Goal: Task Accomplishment & Management: Manage account settings

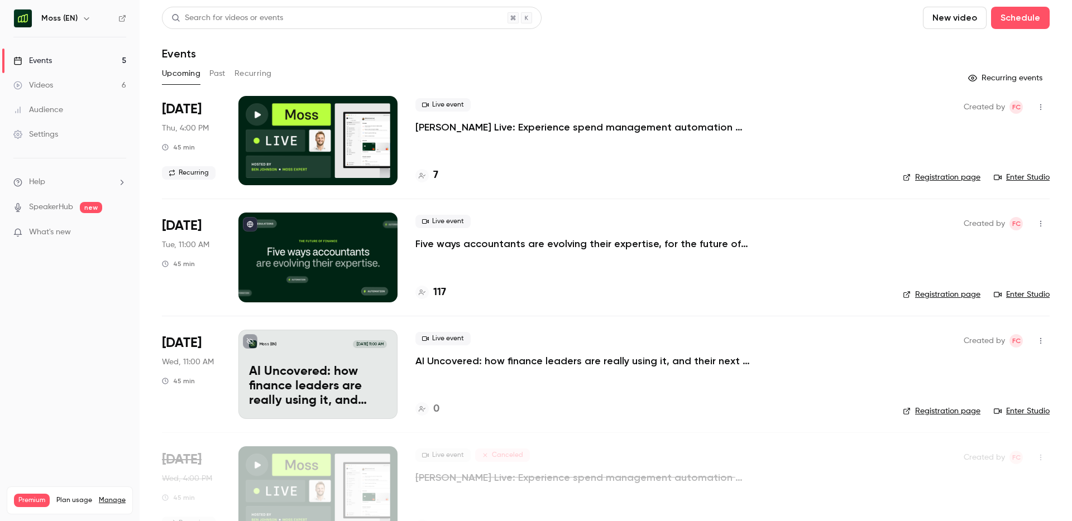
click at [431, 176] on div "7" at bounding box center [426, 175] width 23 height 15
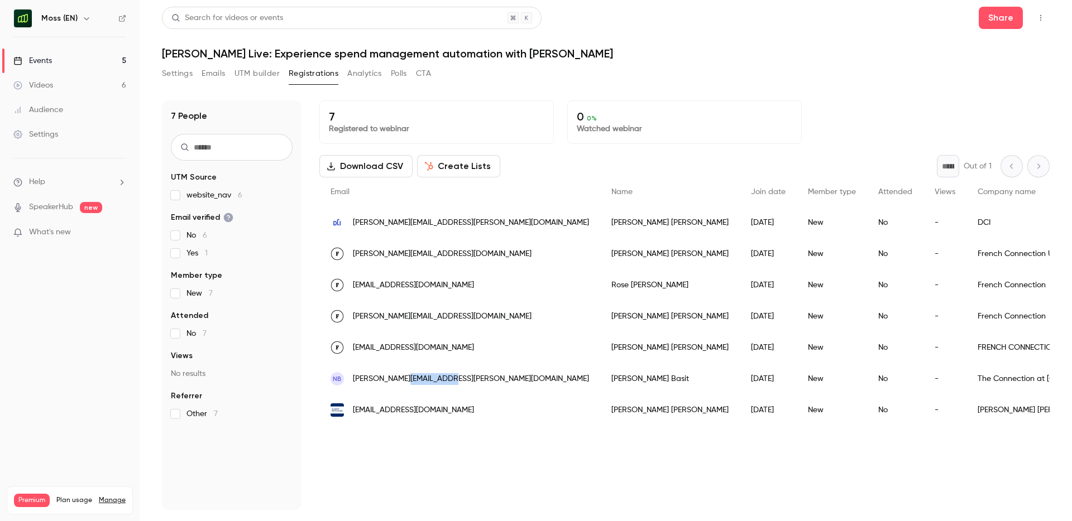
drag, startPoint x: 446, startPoint y: 381, endPoint x: 404, endPoint y: 381, distance: 42.4
click at [404, 381] on div "NB nadine.basit@cstm.org.uk" at bounding box center [459, 378] width 281 height 31
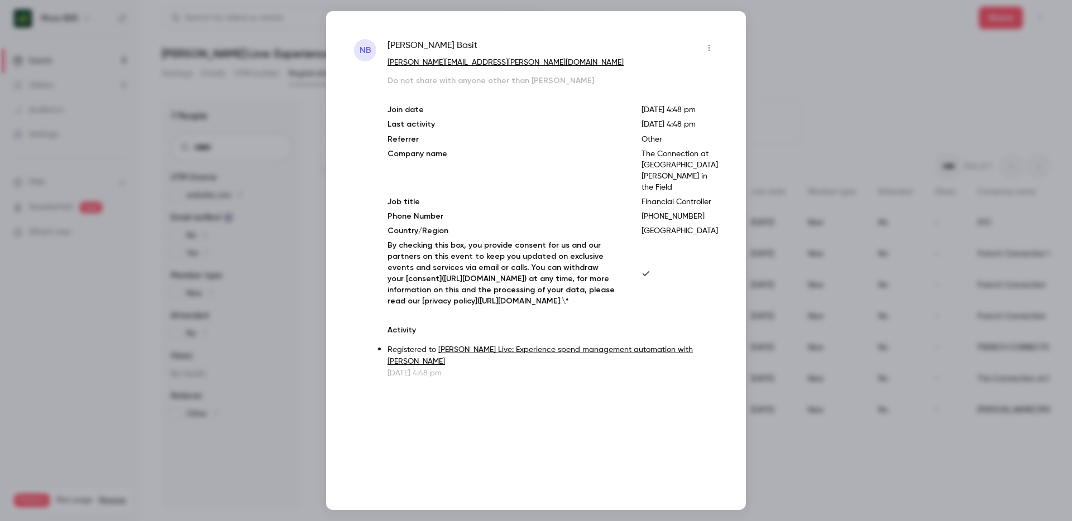
copy span "cstm.org.uk"
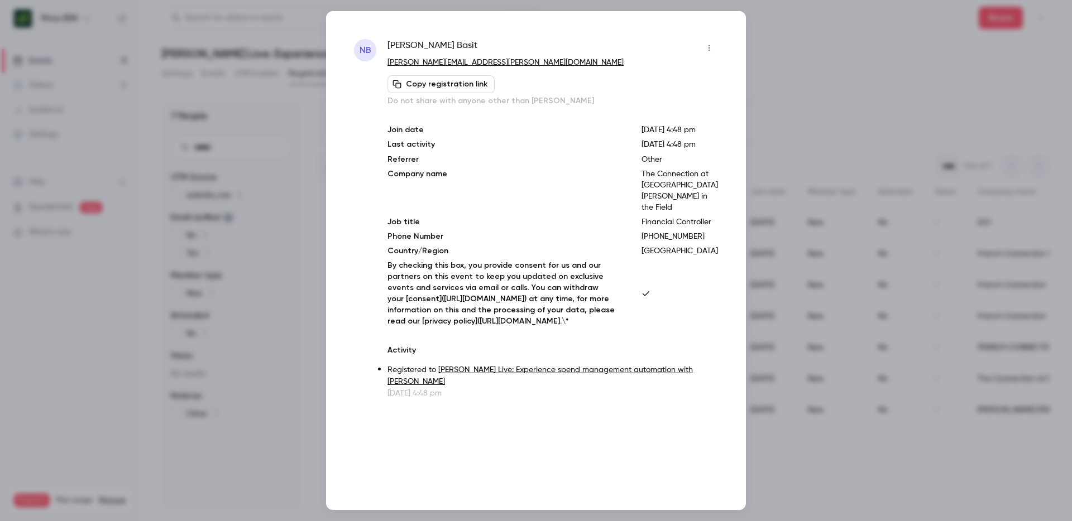
click at [835, 368] on div at bounding box center [536, 260] width 1072 height 521
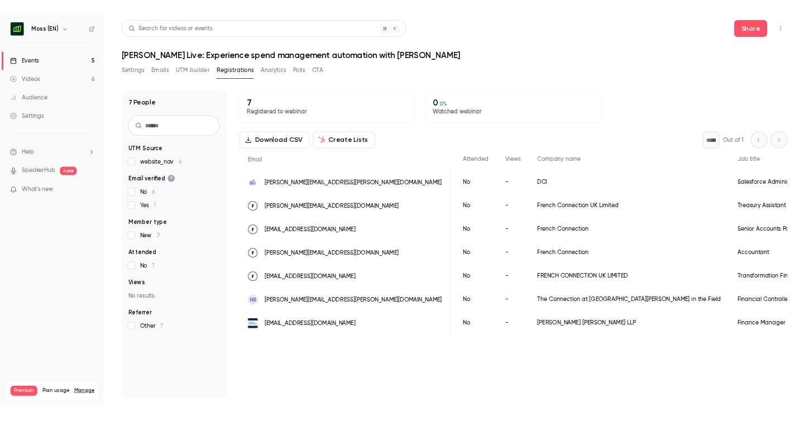
scroll to position [0, 264]
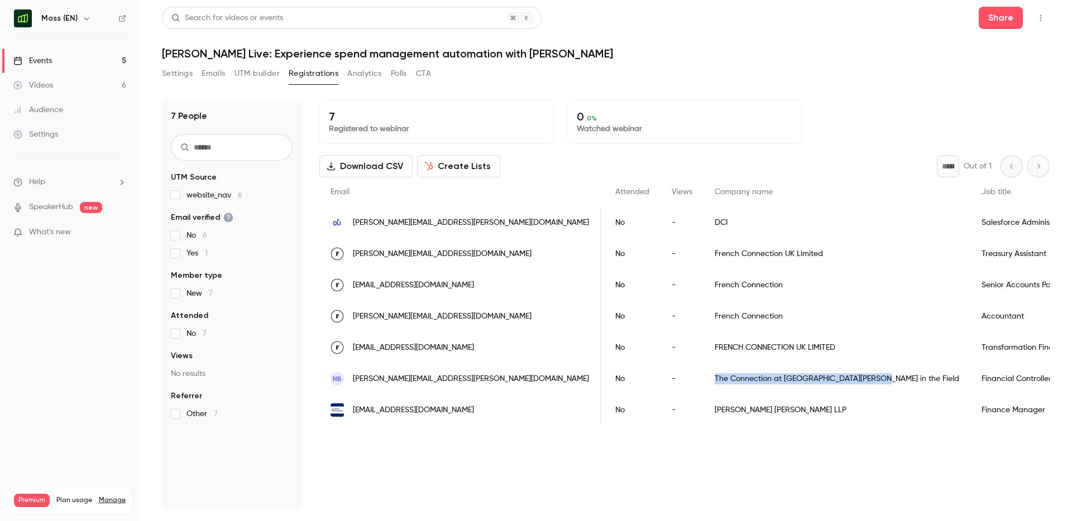
drag, startPoint x: 785, startPoint y: 380, endPoint x: 639, endPoint y: 383, distance: 146.3
click at [703, 383] on div "The Connection at St Martin's in the Field" at bounding box center [836, 378] width 267 height 31
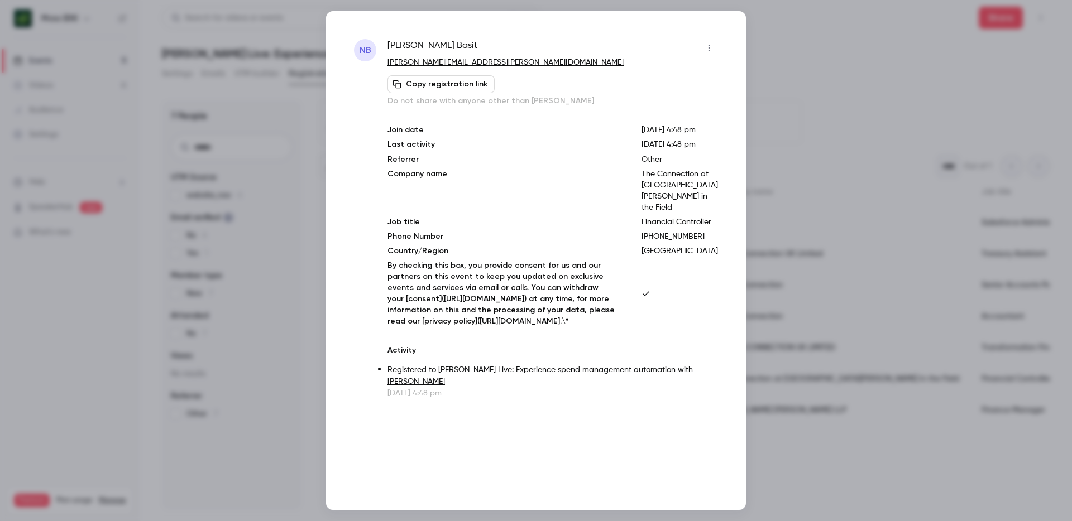
click at [766, 268] on div at bounding box center [536, 260] width 1072 height 521
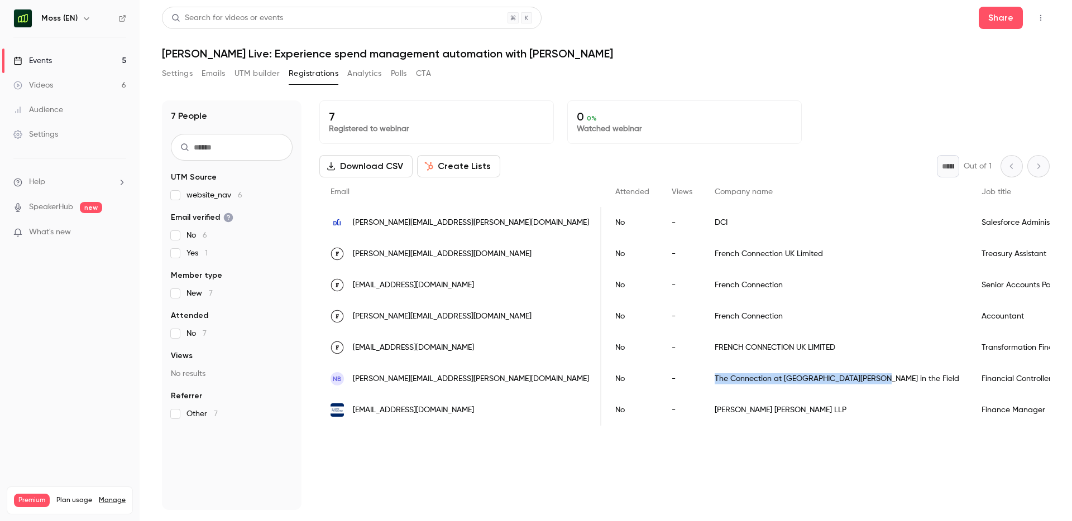
drag, startPoint x: 788, startPoint y: 377, endPoint x: 639, endPoint y: 378, distance: 149.0
click at [703, 378] on div "The Connection at St Martin's in the Field" at bounding box center [836, 378] width 267 height 31
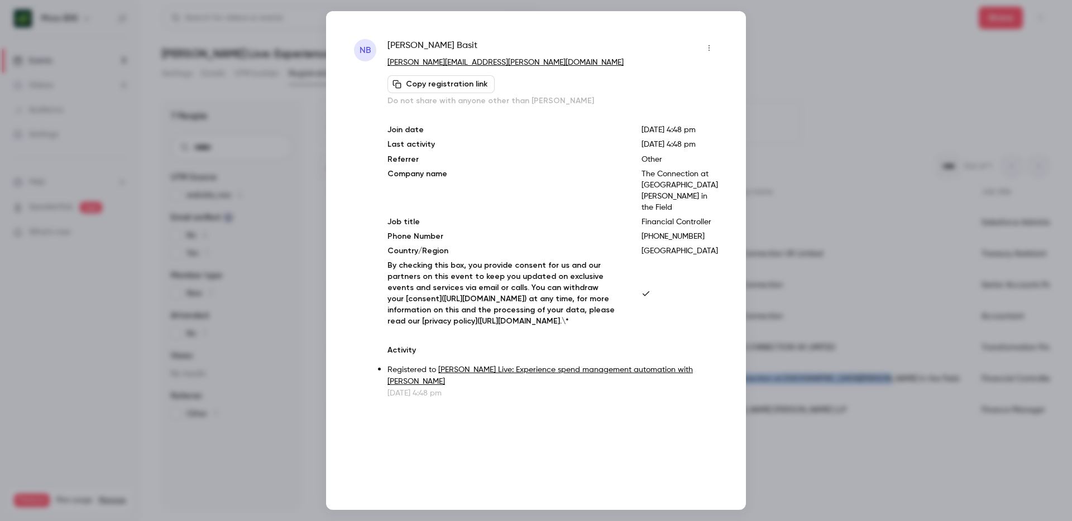
copy div "The Connection at St Martin's in the Field"
click at [807, 458] on div at bounding box center [536, 260] width 1072 height 521
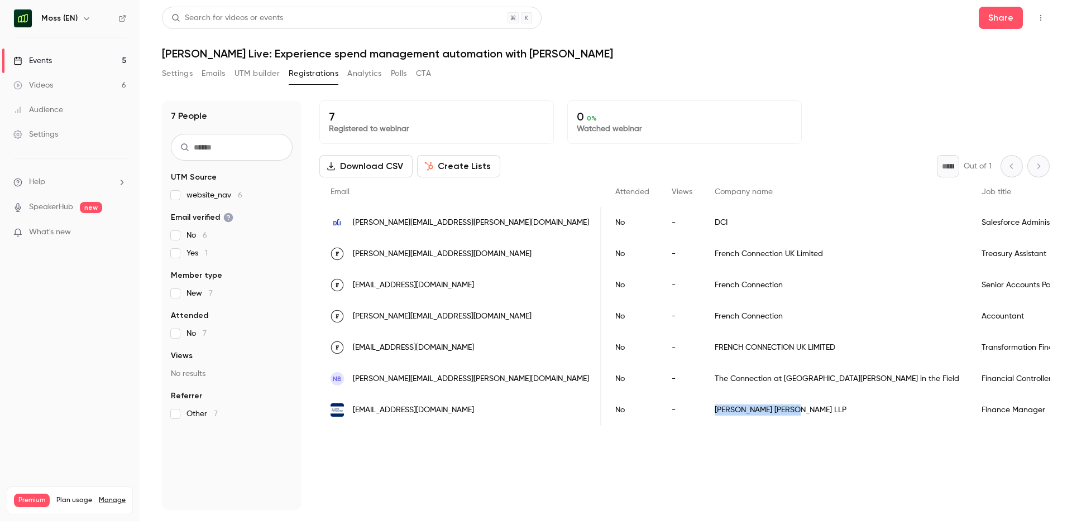
drag, startPoint x: 714, startPoint y: 410, endPoint x: 640, endPoint y: 412, distance: 74.8
click at [703, 412] on div "Sharpe Pritchard LLP" at bounding box center [836, 410] width 267 height 31
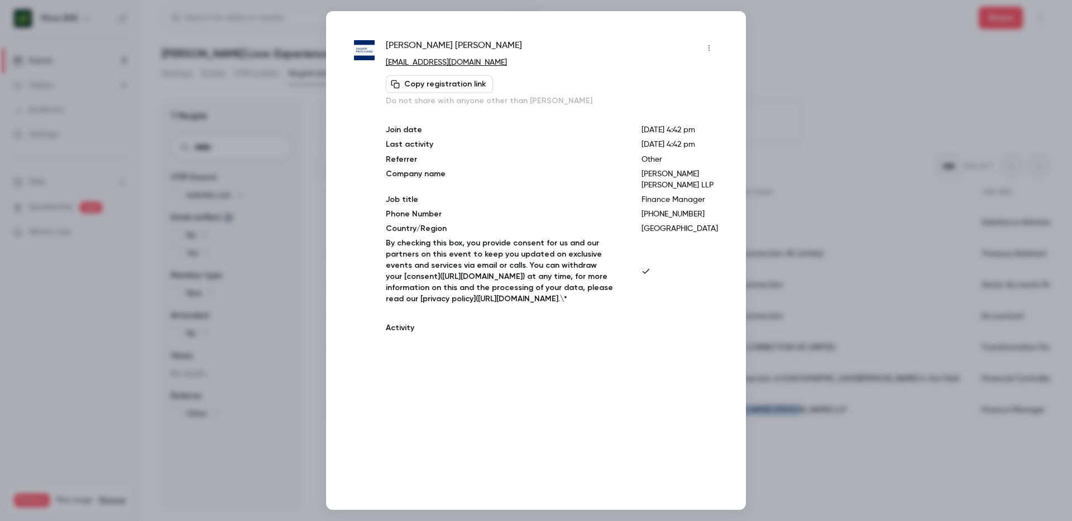
copy div "Sharpe Pritchard LLP"
click at [790, 59] on div at bounding box center [536, 260] width 1072 height 521
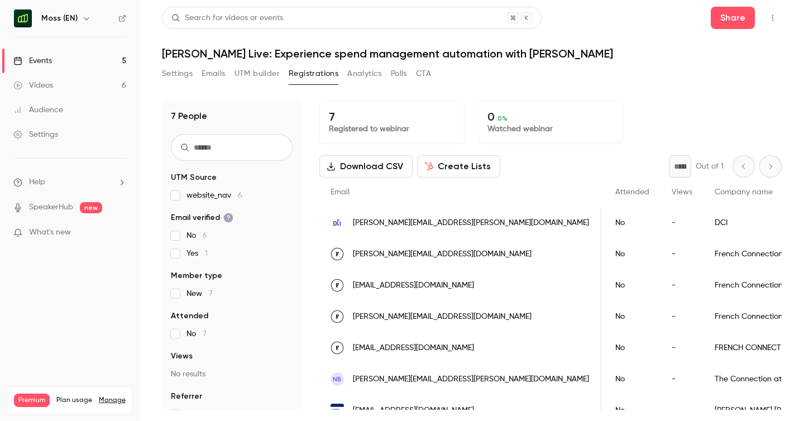
click at [70, 61] on link "Events 5" at bounding box center [70, 61] width 140 height 25
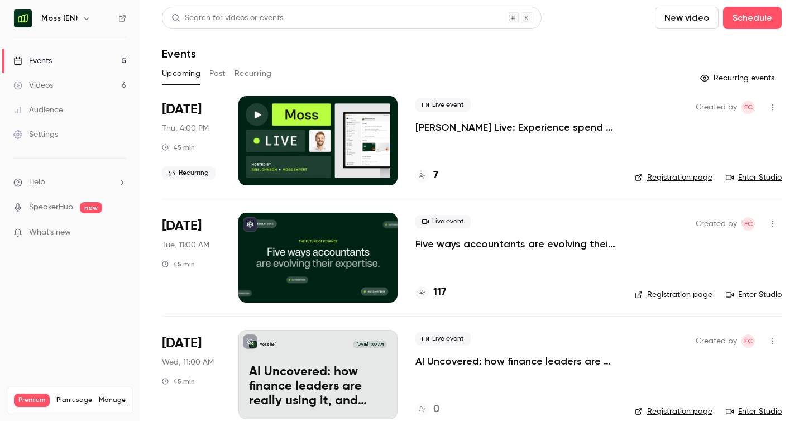
click at [437, 176] on h4 "7" at bounding box center [435, 175] width 5 height 15
click at [676, 180] on link "Registration page" at bounding box center [674, 177] width 78 height 11
click at [495, 130] on p "[PERSON_NAME] Live: Experience spend management automation with [PERSON_NAME]" at bounding box center [515, 127] width 201 height 13
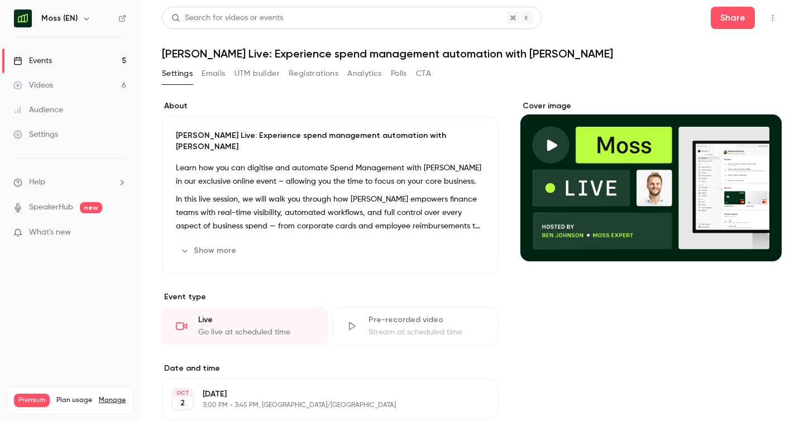
click at [61, 62] on link "Events 5" at bounding box center [70, 61] width 140 height 25
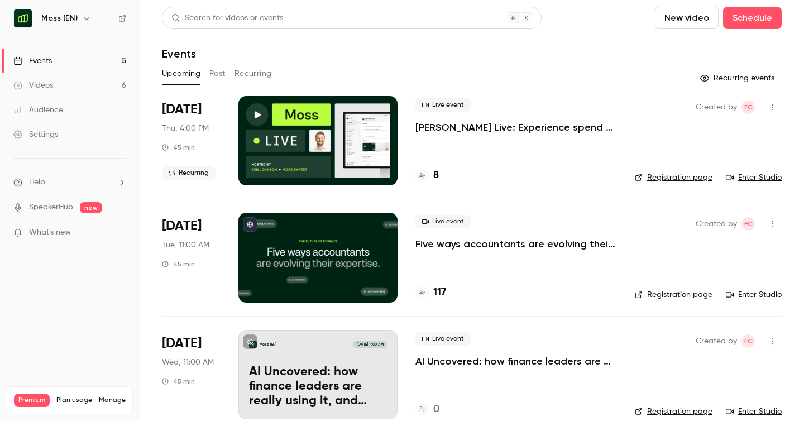
click at [539, 125] on p "[PERSON_NAME] Live: Experience spend management automation with [PERSON_NAME]" at bounding box center [515, 127] width 201 height 13
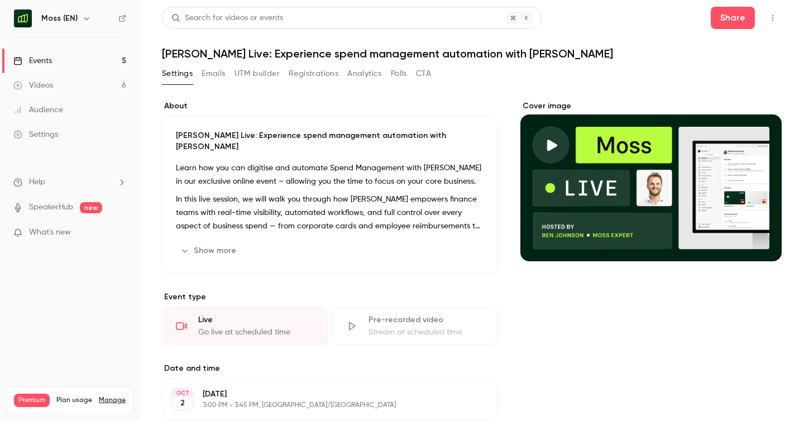
click at [348, 71] on button "Analytics" at bounding box center [364, 74] width 35 height 18
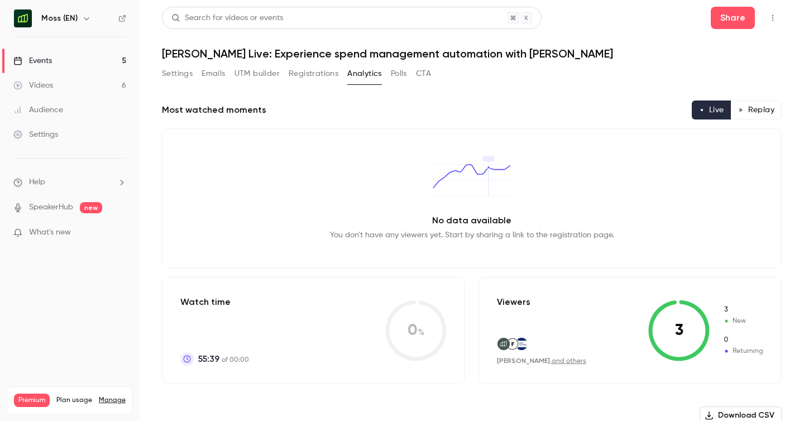
click at [308, 74] on button "Registrations" at bounding box center [314, 74] width 50 height 18
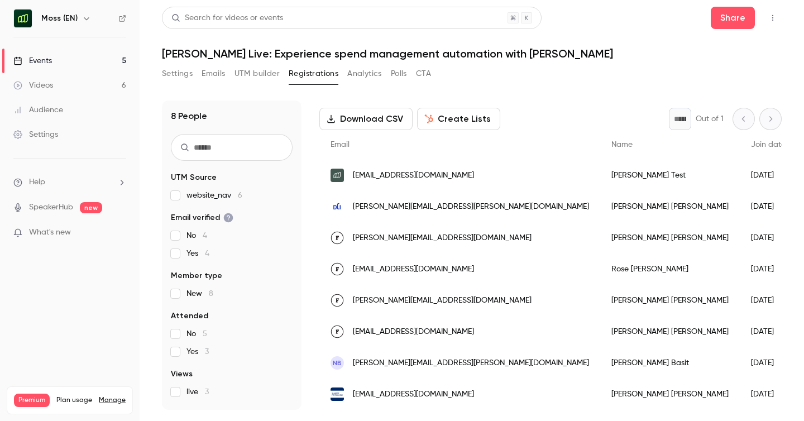
click at [70, 56] on link "Events 5" at bounding box center [70, 61] width 140 height 25
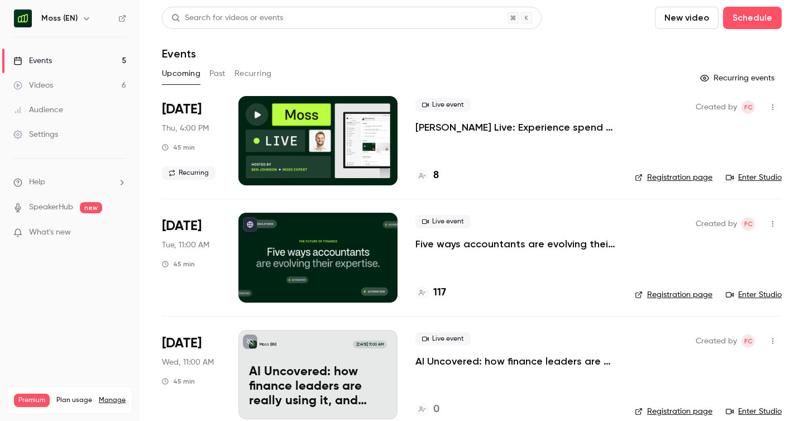
click at [439, 175] on div "8" at bounding box center [515, 175] width 201 height 15
click at [437, 175] on h4 "8" at bounding box center [436, 175] width 6 height 15
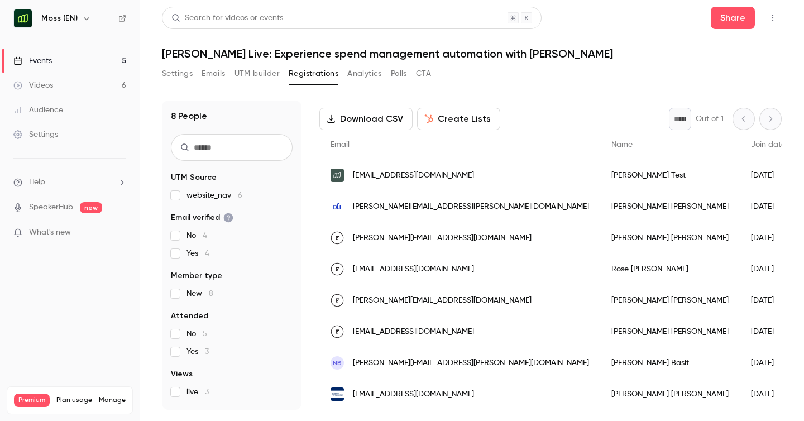
click at [55, 63] on link "Events 5" at bounding box center [70, 61] width 140 height 25
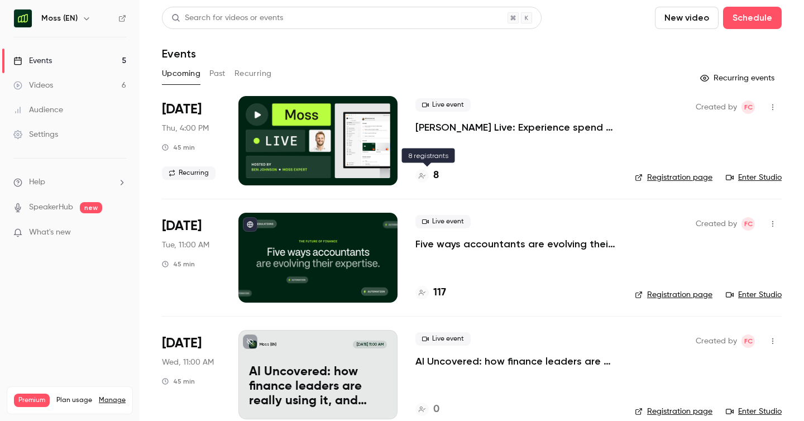
click at [436, 174] on h4 "8" at bounding box center [436, 175] width 6 height 15
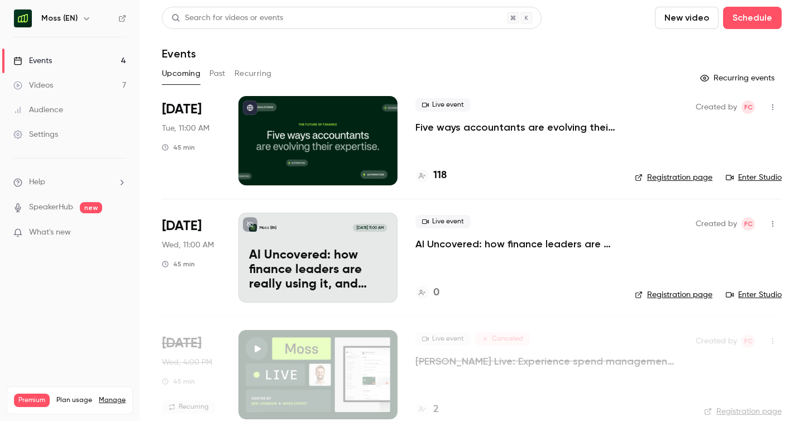
scroll to position [135, 0]
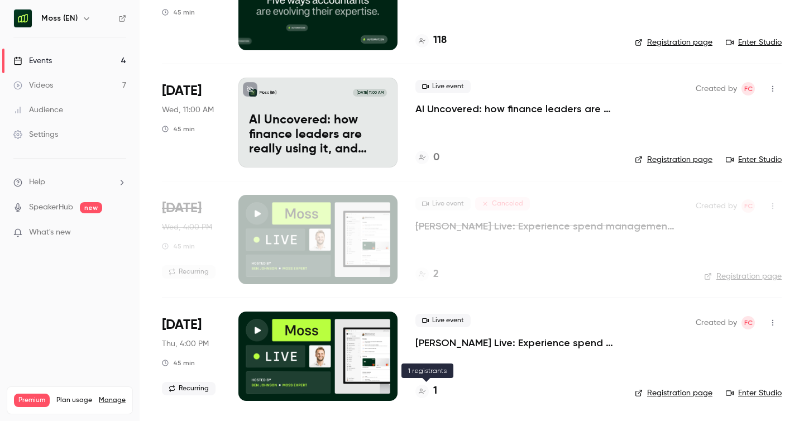
click at [434, 391] on h4 "1" at bounding box center [435, 390] width 4 height 15
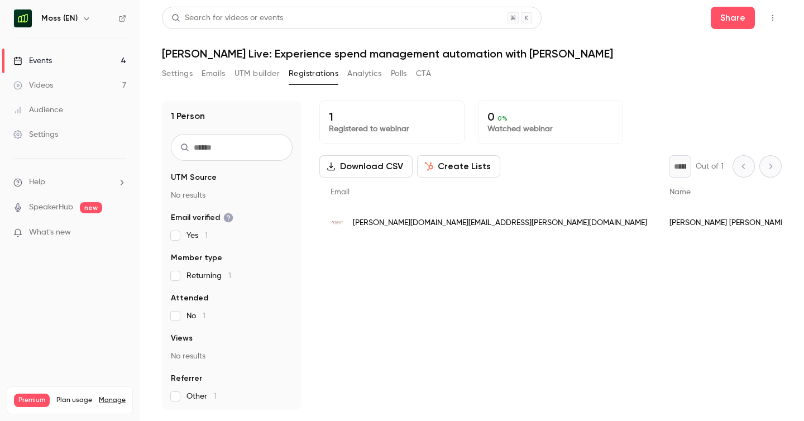
click at [58, 58] on link "Events 4" at bounding box center [70, 61] width 140 height 25
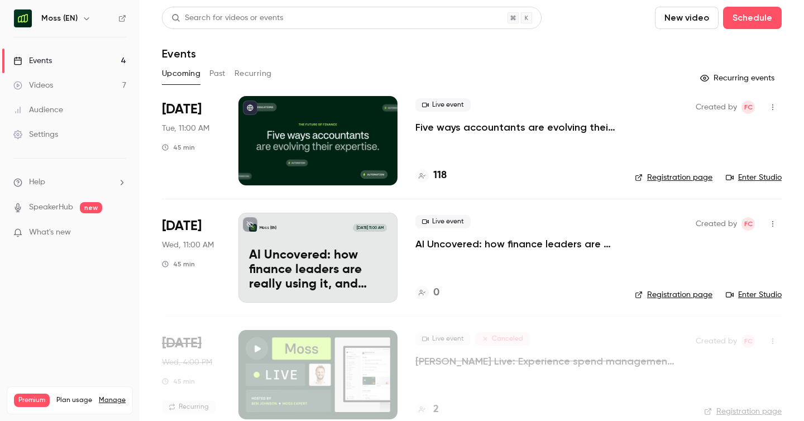
click at [212, 72] on button "Past" at bounding box center [217, 74] width 16 height 18
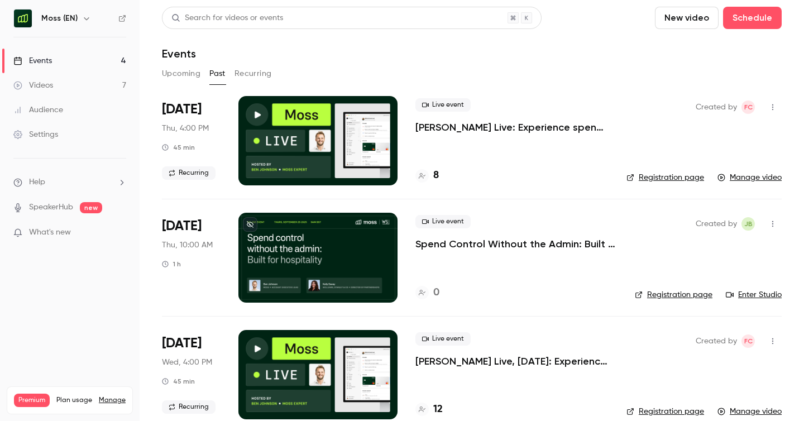
click at [457, 125] on p "[PERSON_NAME] Live: Experience spend management automation with [PERSON_NAME]" at bounding box center [511, 127] width 193 height 13
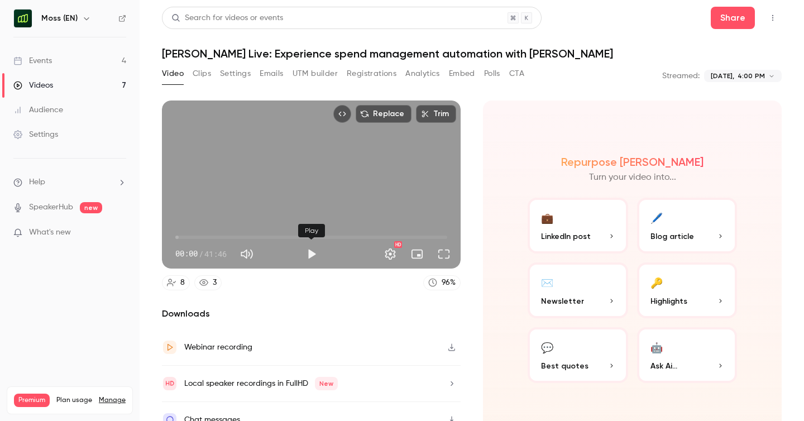
click at [312, 255] on button "Play" at bounding box center [311, 254] width 22 height 22
click at [440, 235] on span "00:05" at bounding box center [311, 237] width 272 height 18
click at [448, 237] on span "41:47" at bounding box center [446, 237] width 3 height 3
click at [445, 238] on span "41:47" at bounding box center [446, 237] width 3 height 3
click at [308, 256] on button "Play" at bounding box center [311, 254] width 22 height 22
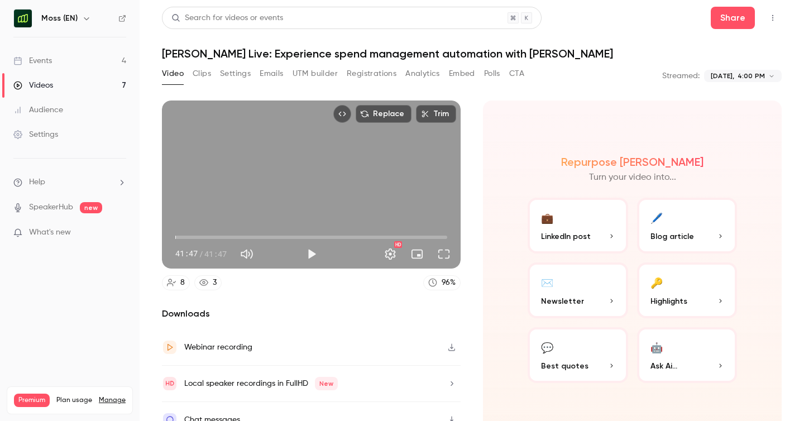
click at [176, 238] on span "00:05" at bounding box center [311, 237] width 272 height 18
click at [311, 255] on button "Play" at bounding box center [311, 254] width 22 height 22
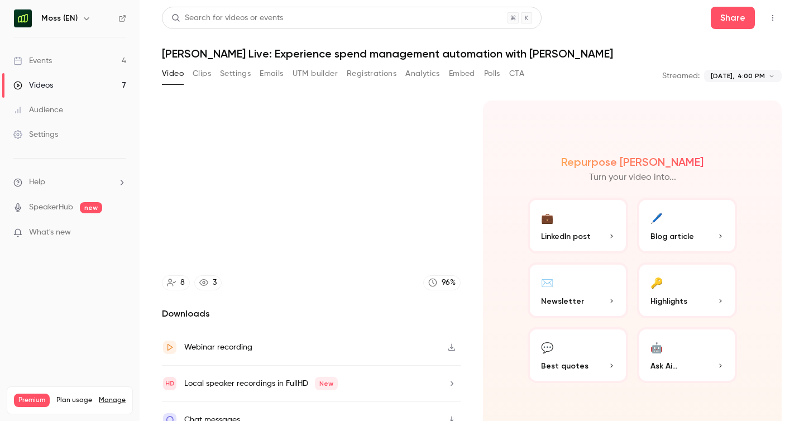
type input "****"
click at [267, 74] on button "Emails" at bounding box center [271, 74] width 23 height 18
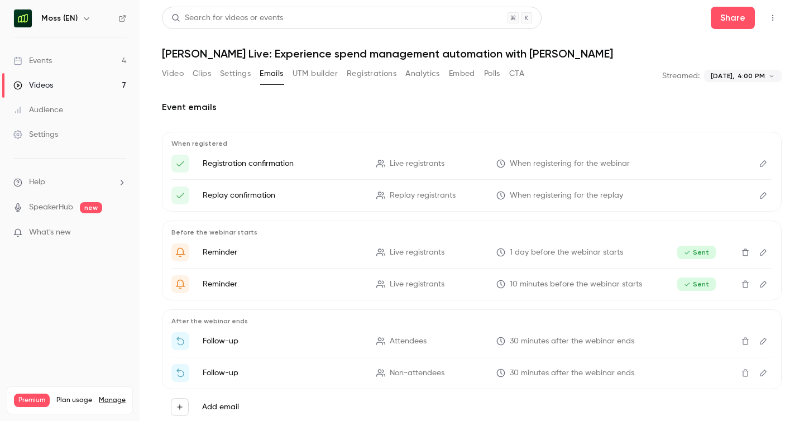
scroll to position [26, 0]
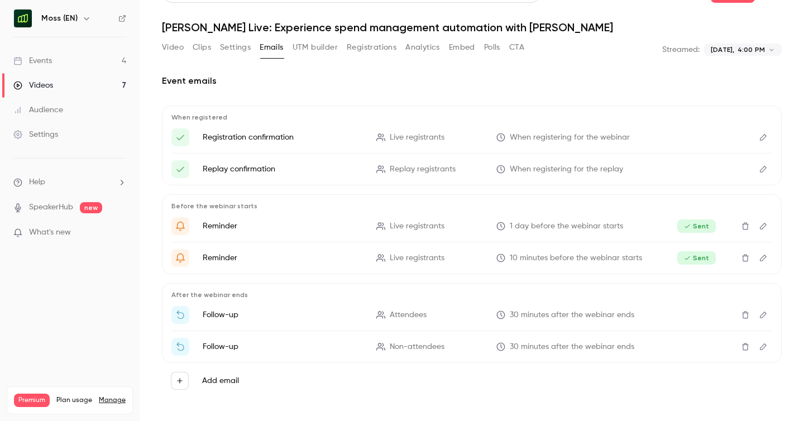
click at [63, 63] on link "Events 4" at bounding box center [70, 61] width 140 height 25
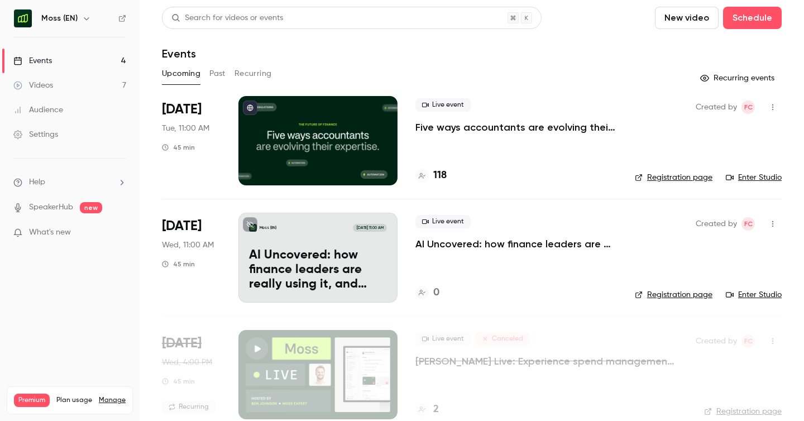
click at [62, 62] on link "Events 4" at bounding box center [70, 61] width 140 height 25
click at [82, 20] on icon "button" at bounding box center [86, 18] width 9 height 9
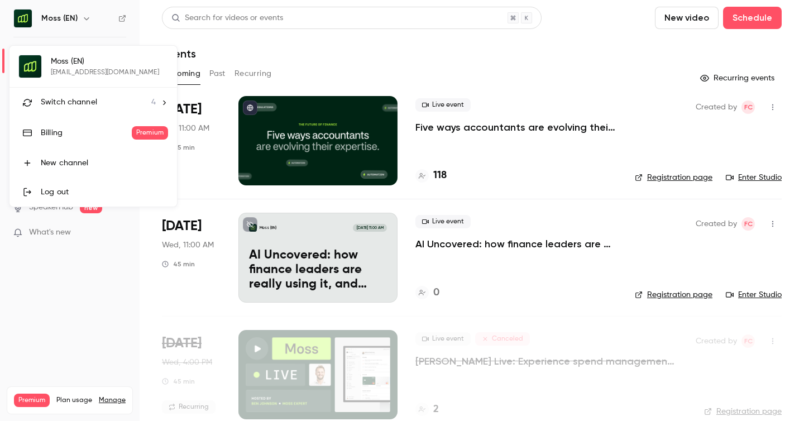
click at [73, 102] on span "Switch channel" at bounding box center [69, 103] width 56 height 12
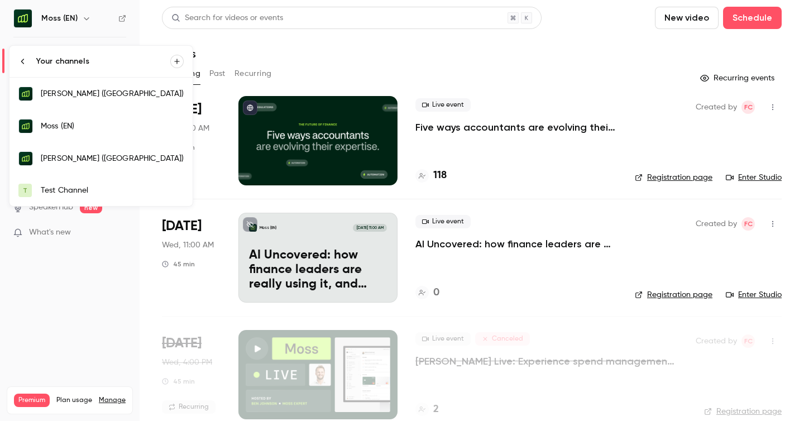
click at [76, 96] on div "Moss (DE)" at bounding box center [112, 93] width 143 height 11
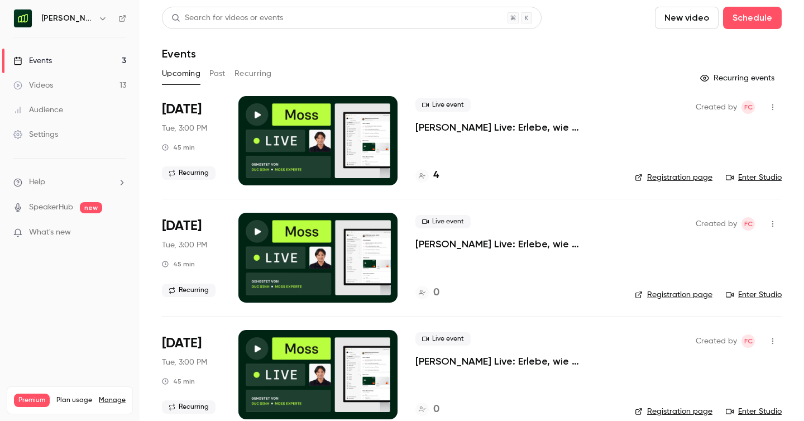
click at [217, 73] on button "Past" at bounding box center [217, 74] width 16 height 18
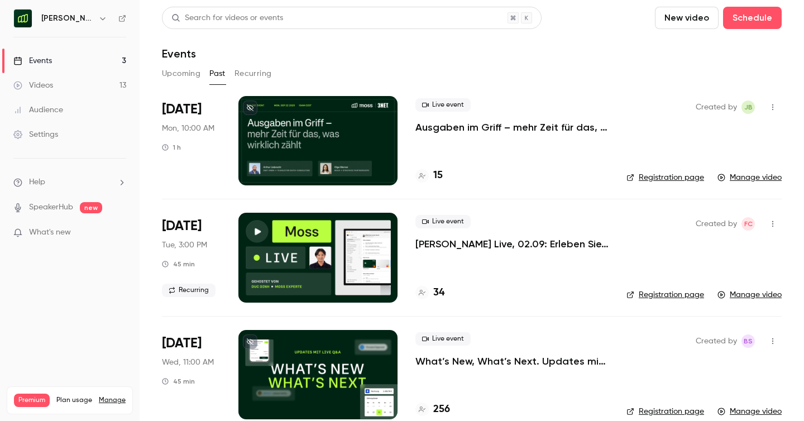
click at [189, 75] on button "Upcoming" at bounding box center [181, 74] width 39 height 18
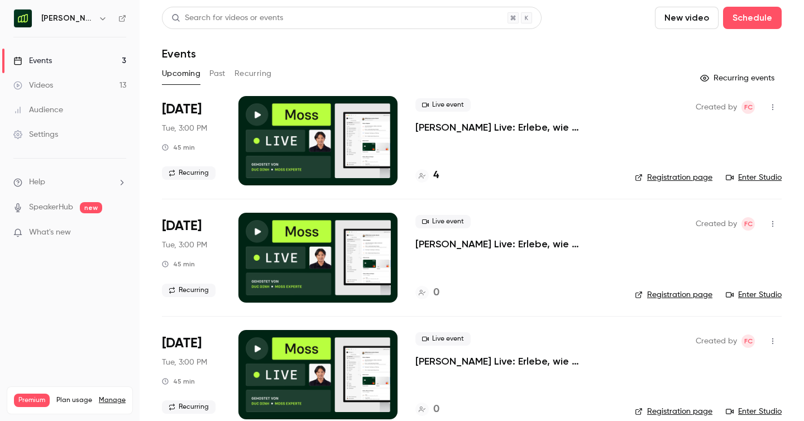
click at [219, 73] on button "Past" at bounding box center [217, 74] width 16 height 18
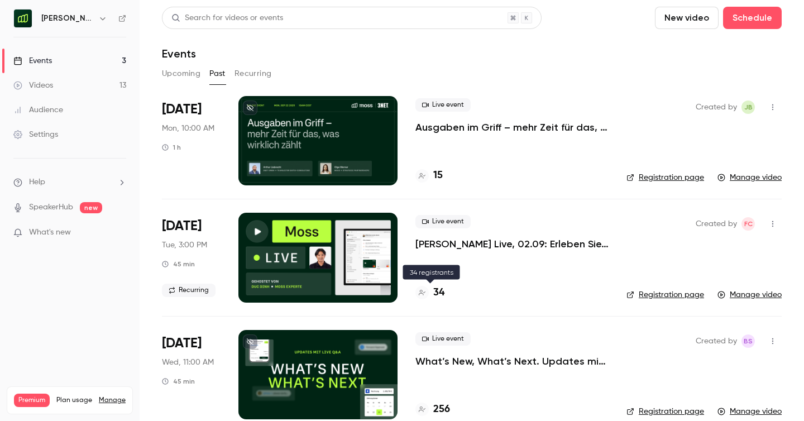
click at [437, 290] on h4 "34" at bounding box center [438, 292] width 11 height 15
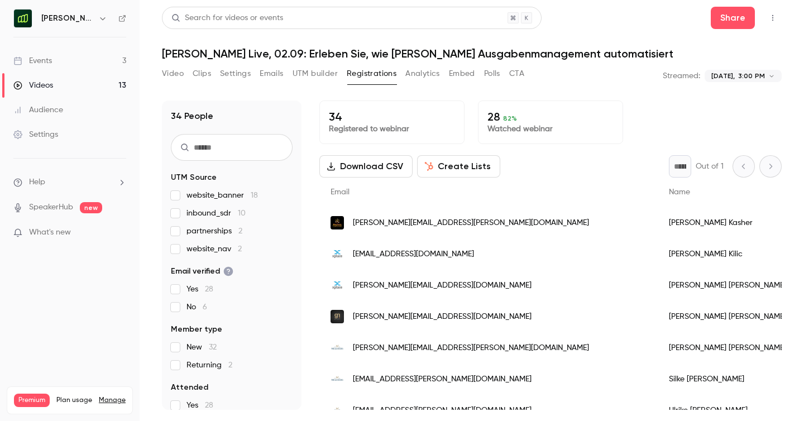
click at [42, 61] on div "Events" at bounding box center [32, 60] width 39 height 11
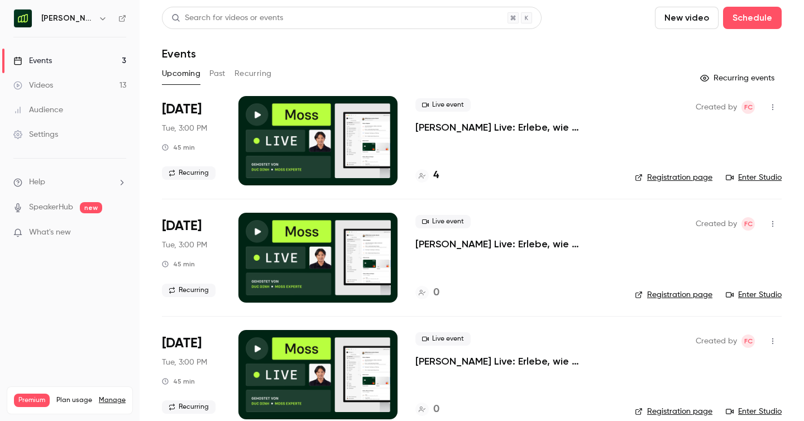
click at [83, 64] on link "Events 3" at bounding box center [70, 61] width 140 height 25
